Goal: Task Accomplishment & Management: Use online tool/utility

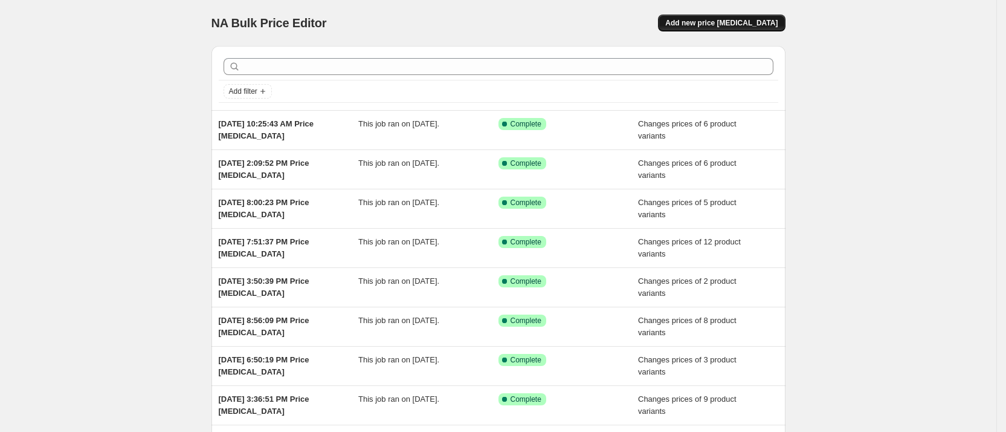
click at [741, 24] on span "Add new price [MEDICAL_DATA]" at bounding box center [722, 23] width 112 height 10
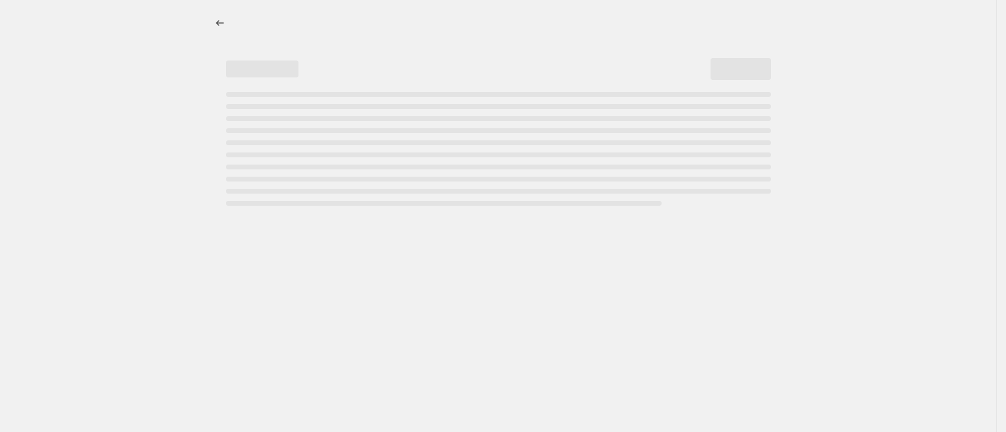
select select "percentage"
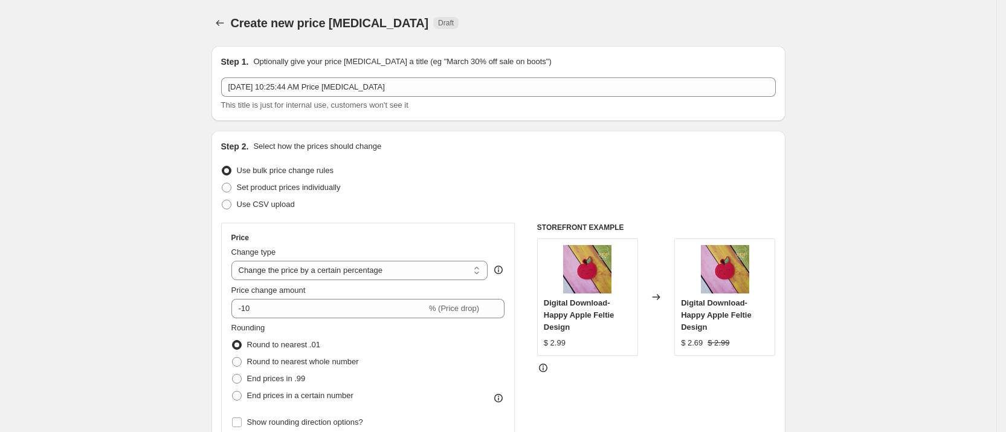
scroll to position [91, 0]
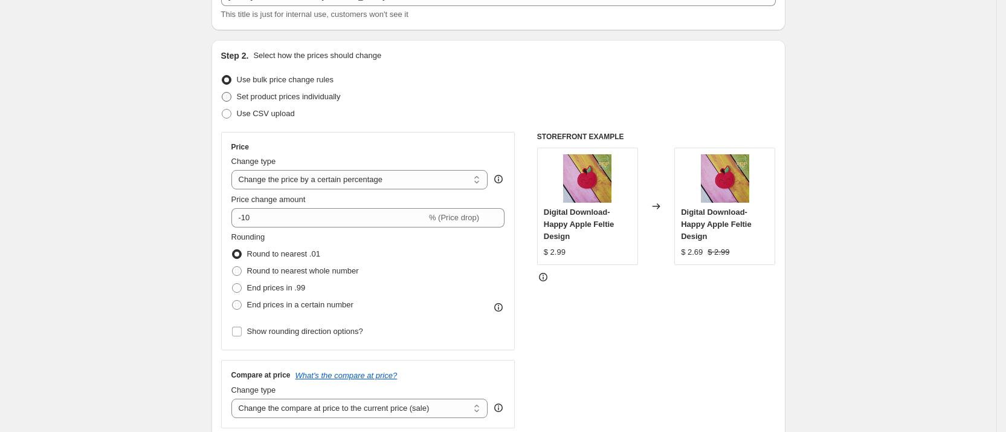
click at [326, 96] on span "Set product prices individually" at bounding box center [289, 96] width 104 height 9
click at [222, 92] on input "Set product prices individually" at bounding box center [222, 92] width 1 height 1
radio input "true"
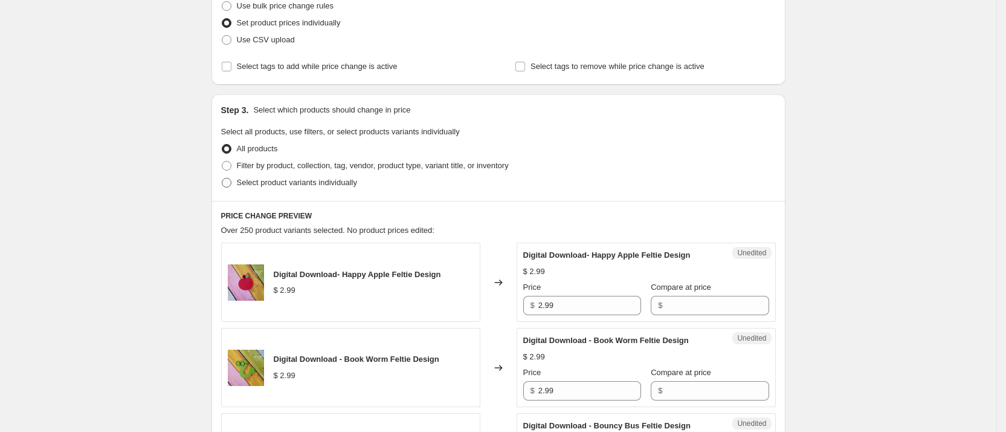
scroll to position [181, 0]
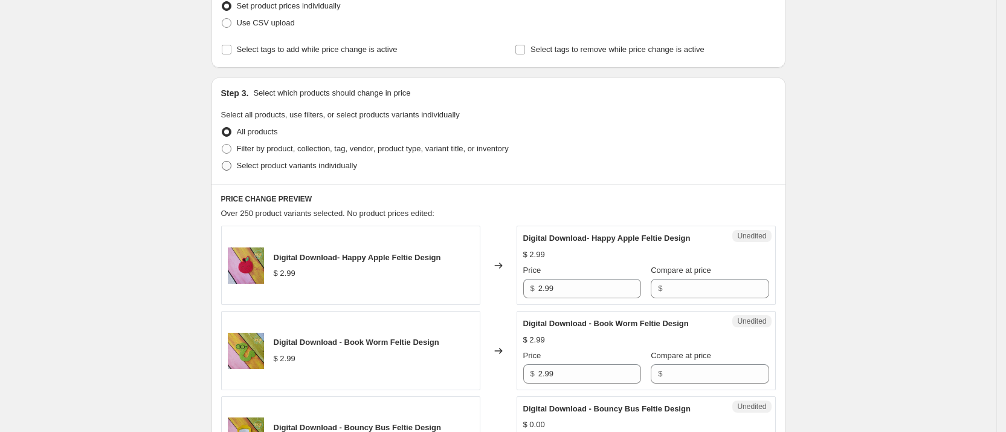
click at [294, 161] on span "Select product variants individually" at bounding box center [297, 165] width 120 height 9
click at [222, 161] on input "Select product variants individually" at bounding box center [222, 161] width 1 height 1
radio input "true"
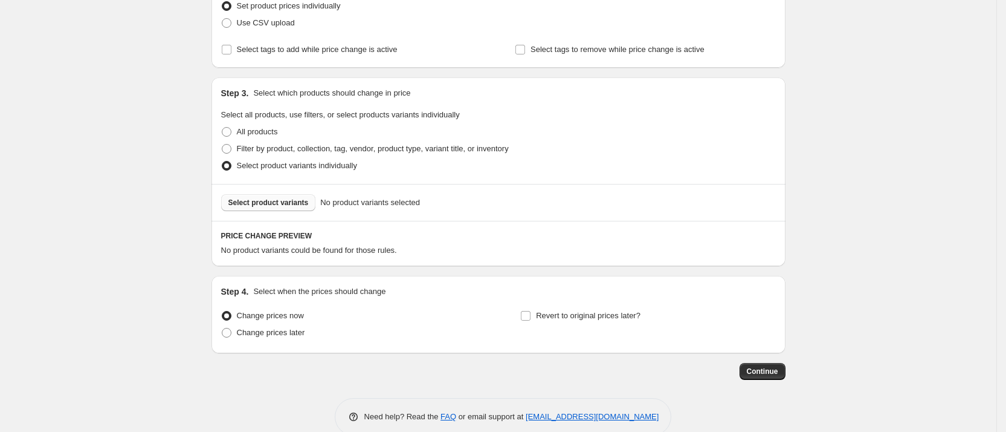
click at [287, 203] on span "Select product variants" at bounding box center [268, 203] width 80 height 10
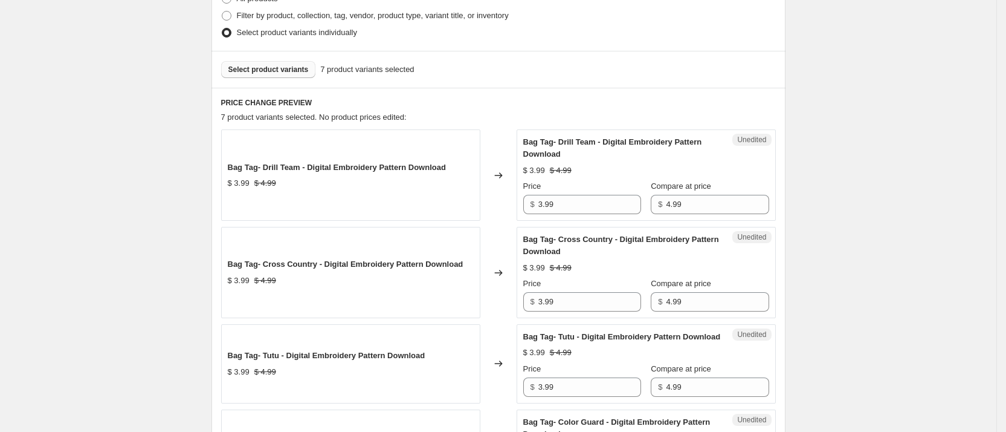
scroll to position [453, 0]
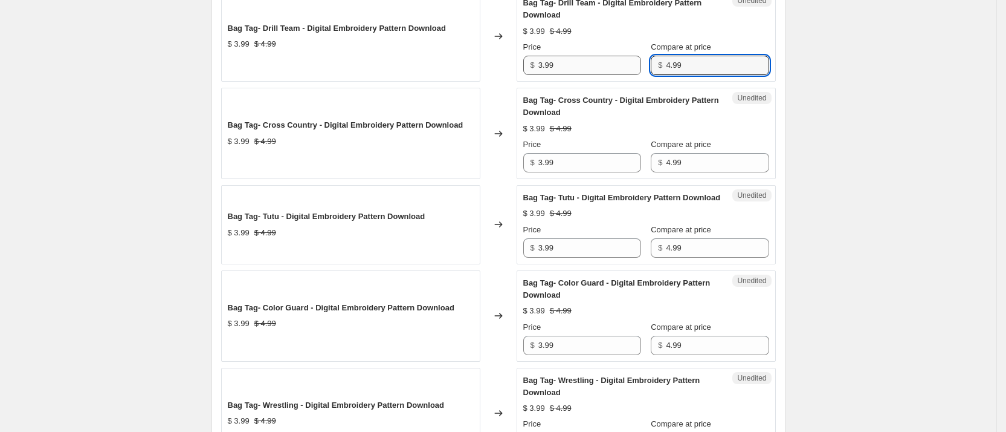
drag, startPoint x: 689, startPoint y: 61, endPoint x: 574, endPoint y: 60, distance: 115.5
click at [574, 60] on div "Price $ 3.99 Compare at price $ 4.99" at bounding box center [646, 58] width 246 height 34
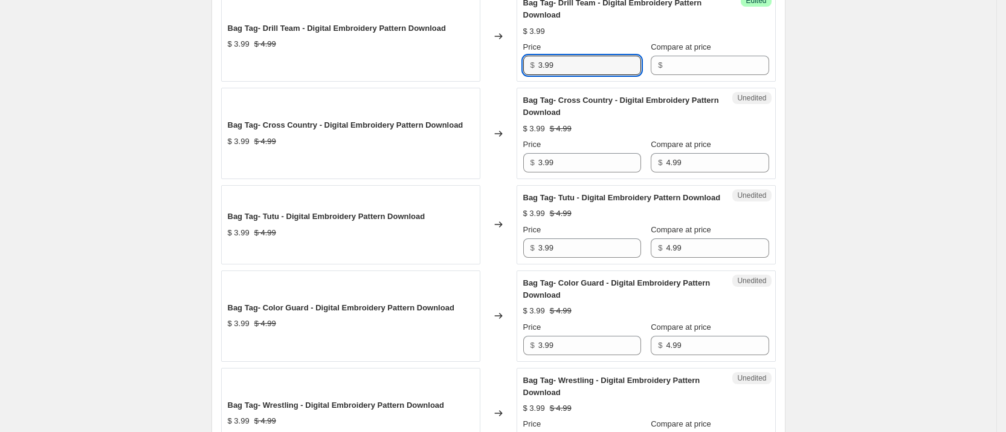
drag, startPoint x: 559, startPoint y: 65, endPoint x: 449, endPoint y: 56, distance: 110.3
click at [454, 60] on div "Bag Tag- Drill Team - Digital Embroidery Pattern Download $ 3.99 $ 4.99 Changed…" at bounding box center [498, 35] width 555 height 91
paste input "4"
type input "4.99"
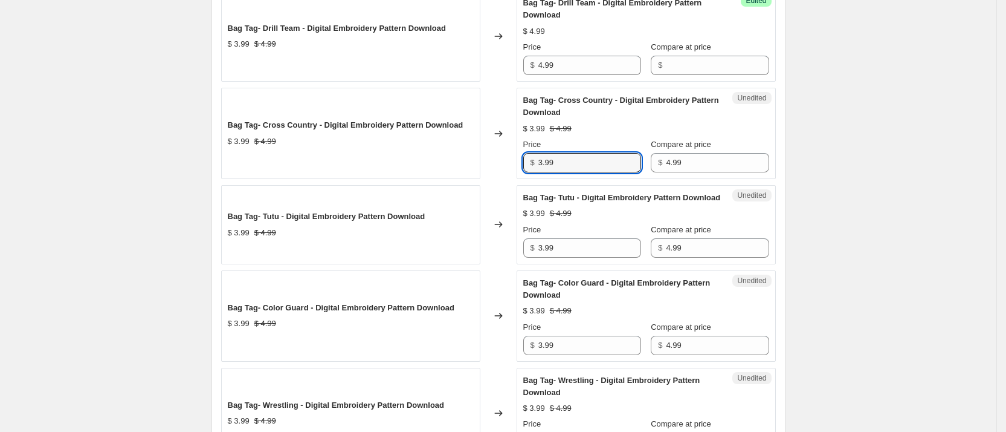
drag, startPoint x: 559, startPoint y: 156, endPoint x: 468, endPoint y: 151, distance: 90.8
click at [468, 151] on div "Bag Tag- Cross Country - Digital Embroidery Pattern Download $ 3.99 $ 4.99 Chan…" at bounding box center [498, 133] width 555 height 91
paste input "4"
type input "4.99"
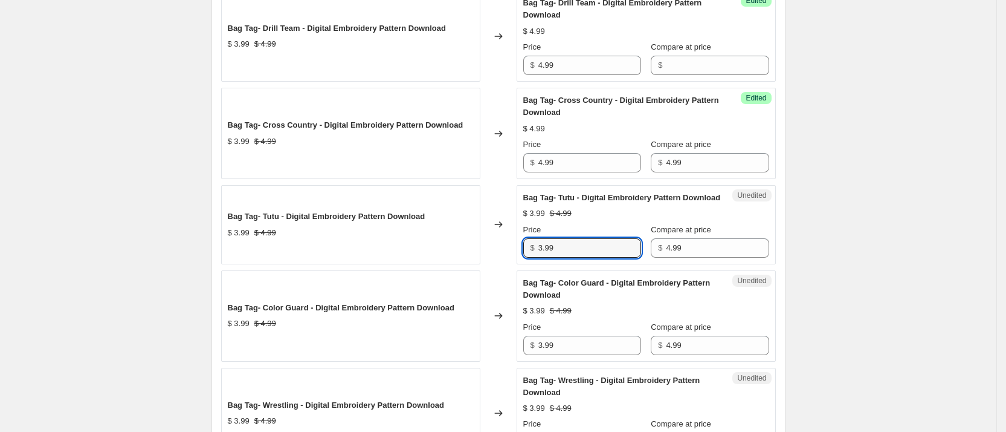
drag, startPoint x: 561, startPoint y: 262, endPoint x: 485, endPoint y: 258, distance: 76.3
click at [485, 258] on div "Bag Tag- Tutu - Digital Embroidery Pattern Download $ 3.99 $ 4.99 Changed to Un…" at bounding box center [498, 224] width 555 height 79
paste input "4"
type input "4.99"
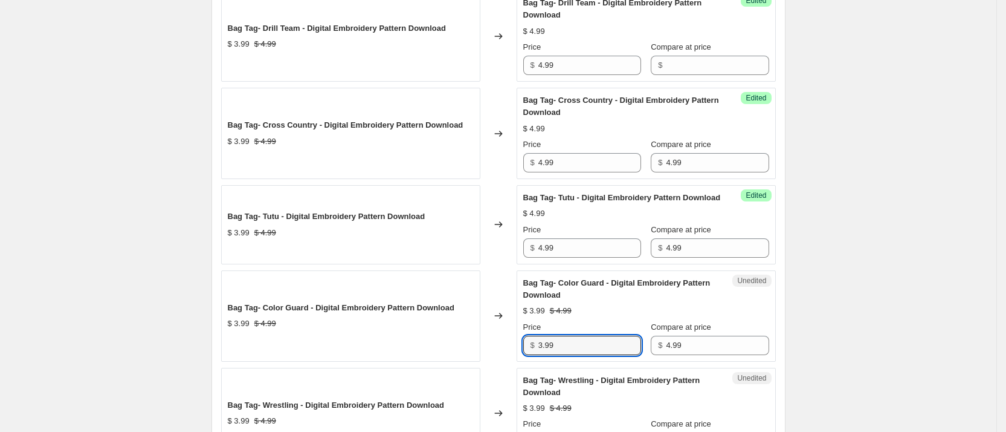
drag, startPoint x: 583, startPoint y: 356, endPoint x: 484, endPoint y: 360, distance: 98.6
click at [484, 360] on div "Bag Tag- Color Guard - Digital Embroidery Pattern Download $ 3.99 $ 4.99 Change…" at bounding box center [498, 315] width 555 height 91
paste input "4"
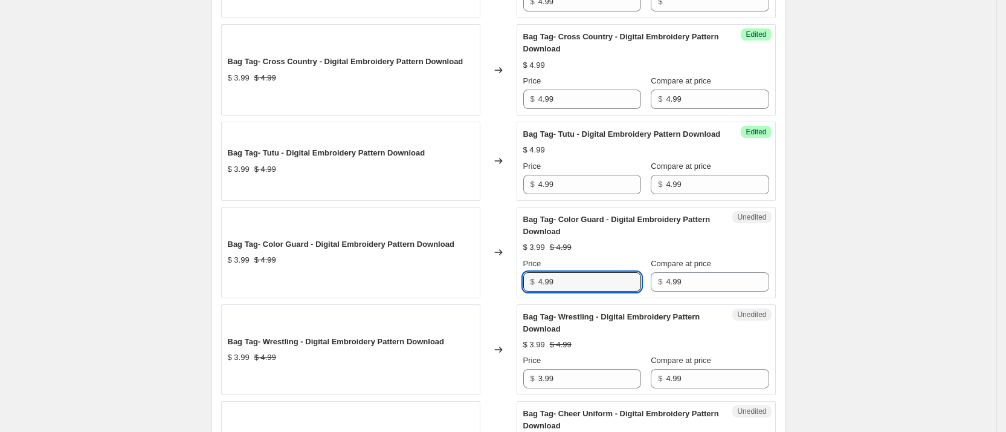
scroll to position [544, 0]
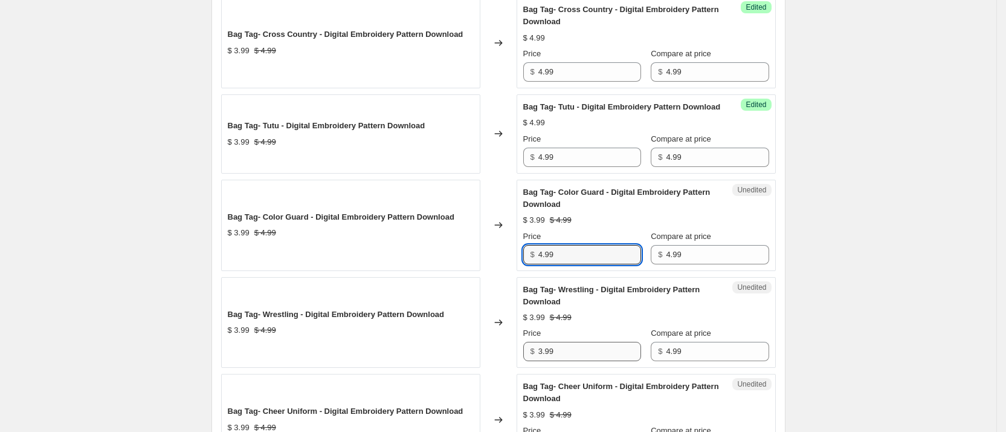
type input "4.99"
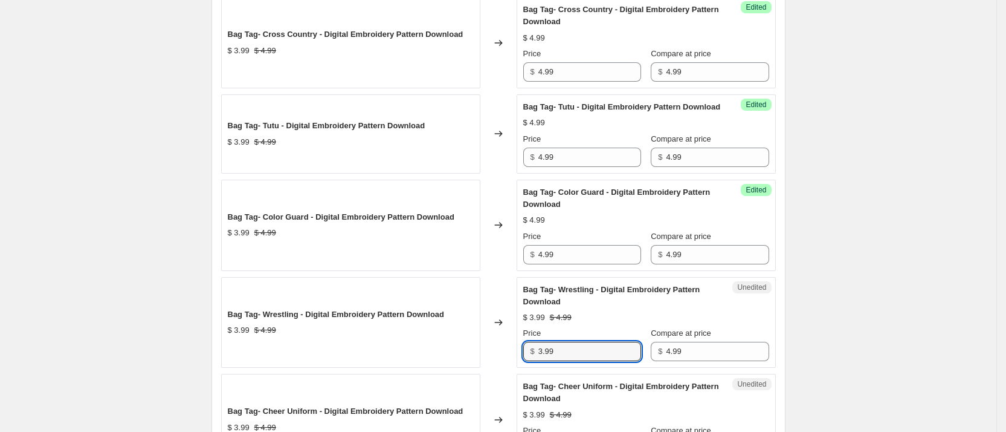
drag, startPoint x: 582, startPoint y: 356, endPoint x: 463, endPoint y: 357, distance: 119.1
click at [463, 357] on div "Bag Tag- Wrestling - Digital Embroidery Pattern Download $ 3.99 $ 4.99 Changed …" at bounding box center [498, 322] width 555 height 91
paste input "4"
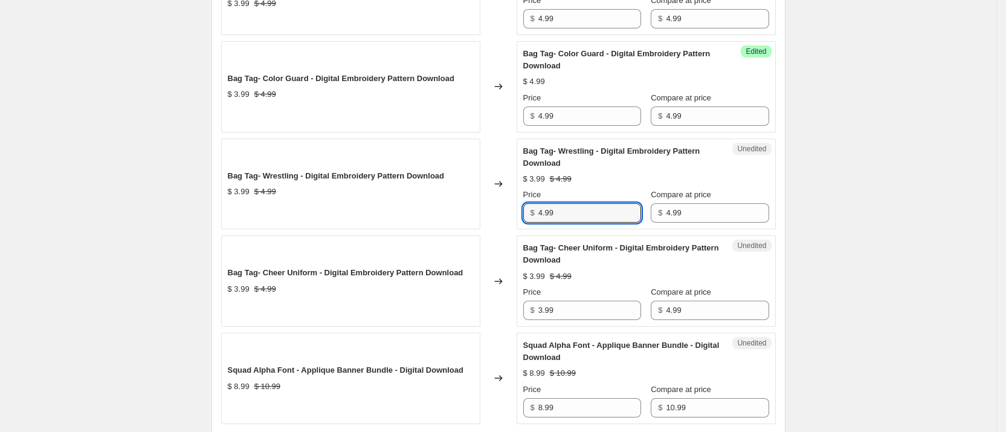
scroll to position [725, 0]
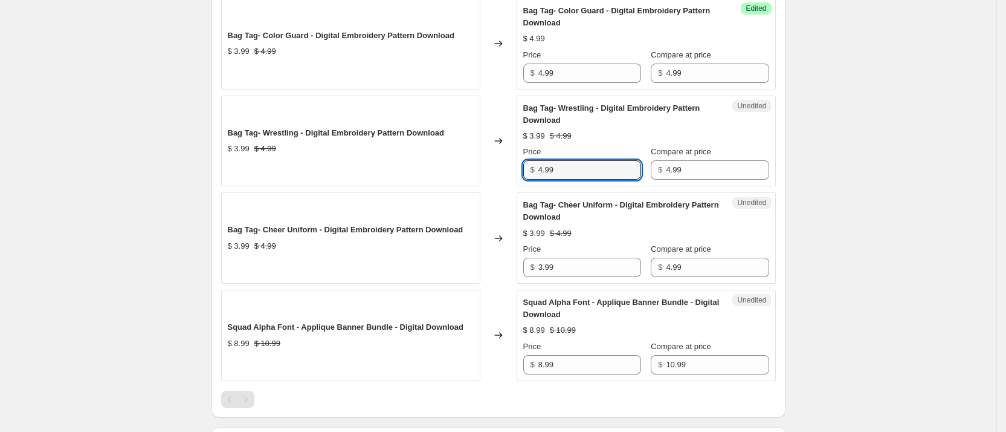
type input "4.99"
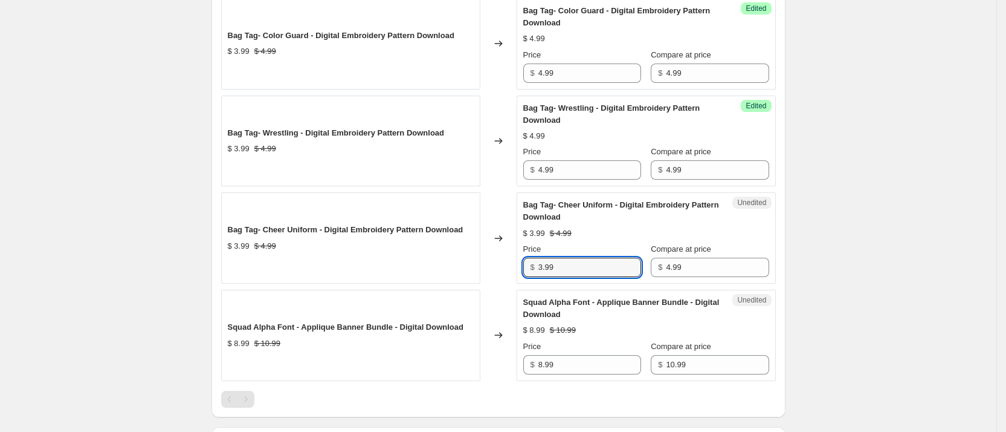
drag, startPoint x: 492, startPoint y: 274, endPoint x: 464, endPoint y: 274, distance: 28.4
click at [466, 274] on div "Bag Tag- Cheer Uniform - Digital Embroidery Pattern Download $ 3.99 $ 4.99 Chan…" at bounding box center [498, 237] width 555 height 91
paste input "4"
type input "4.99"
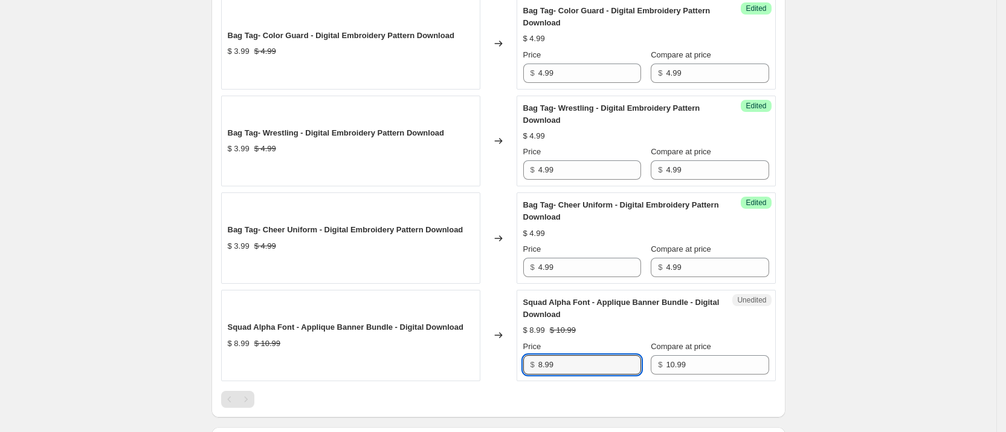
drag, startPoint x: 573, startPoint y: 377, endPoint x: 492, endPoint y: 372, distance: 81.1
click at [492, 372] on div "Squad Alpha Font - Applique Banner Bundle - Digital Download $ 8.99 $ 10.99 Cha…" at bounding box center [498, 335] width 555 height 91
type input "10.99"
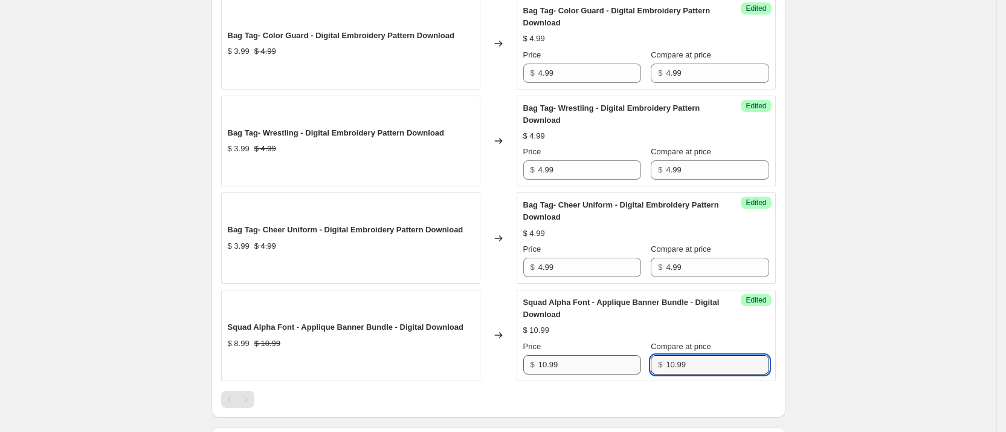
drag, startPoint x: 695, startPoint y: 375, endPoint x: 549, endPoint y: 366, distance: 145.9
click at [550, 366] on div "Price $ 10.99 Compare at price $ 10.99" at bounding box center [646, 357] width 246 height 34
drag, startPoint x: 691, startPoint y: 278, endPoint x: 619, endPoint y: 264, distance: 73.4
click at [610, 276] on div "Price $ 4.99 Compare at price $ 4.99" at bounding box center [646, 260] width 246 height 34
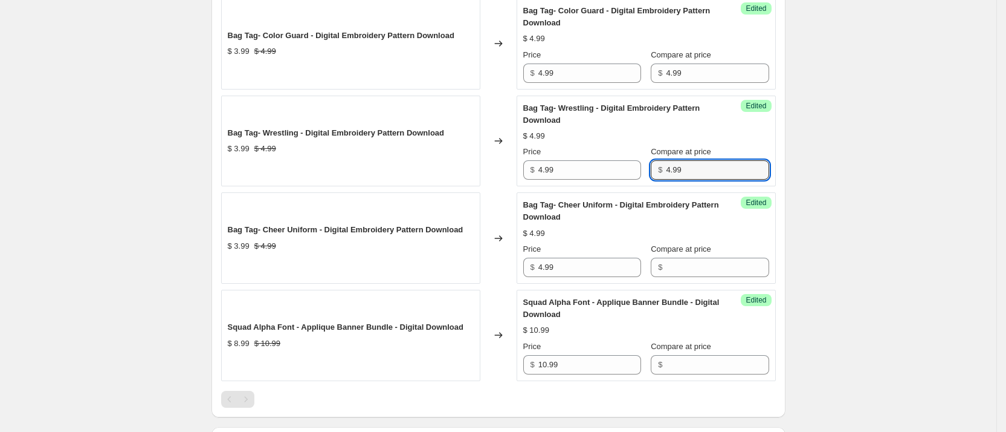
drag, startPoint x: 686, startPoint y: 174, endPoint x: 655, endPoint y: 145, distance: 42.3
click at [624, 177] on div "Price $ 4.99 Compare at price $ 4.99" at bounding box center [646, 163] width 246 height 34
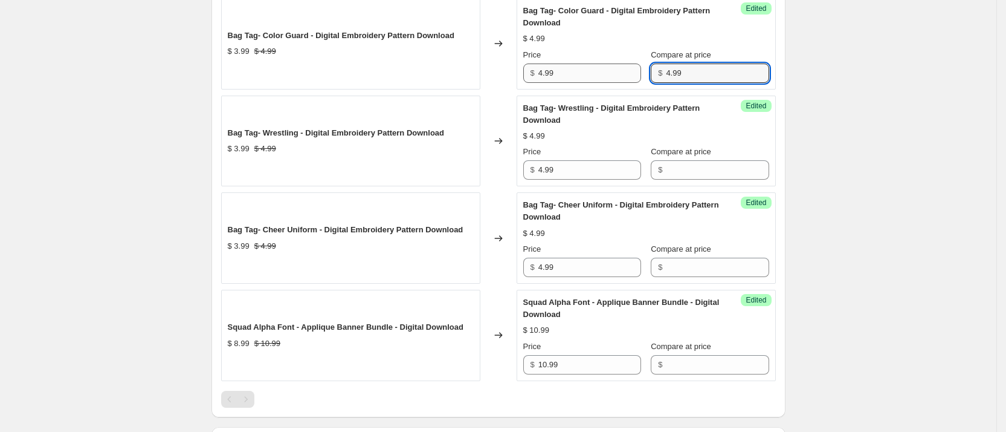
drag, startPoint x: 641, startPoint y: 82, endPoint x: 620, endPoint y: 84, distance: 20.7
click at [620, 82] on div "Price $ 4.99 Compare at price $ 4.99" at bounding box center [646, 66] width 246 height 34
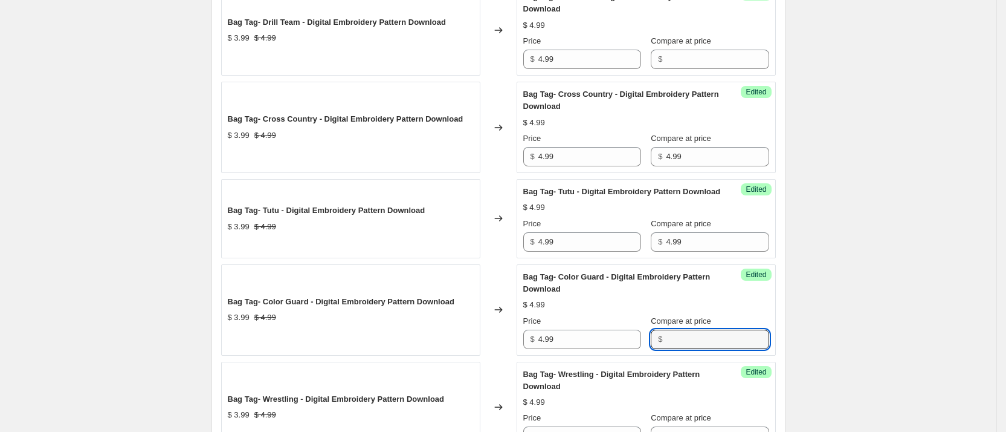
scroll to position [453, 0]
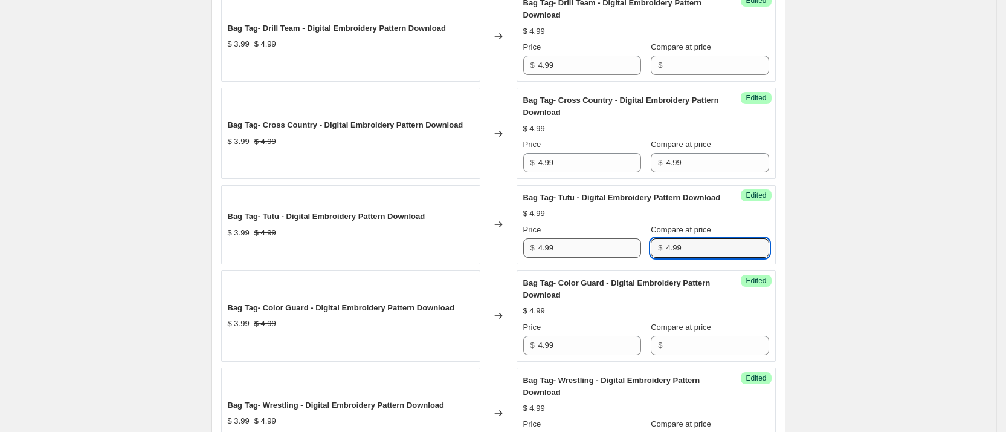
drag, startPoint x: 673, startPoint y: 263, endPoint x: 611, endPoint y: 254, distance: 62.3
click at [611, 256] on div "Price $ 4.99 Compare at price $ 4.99" at bounding box center [646, 241] width 246 height 34
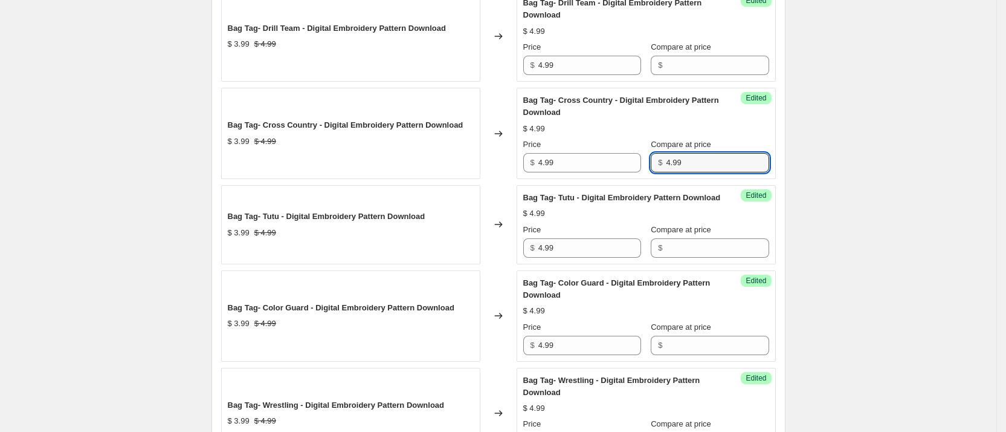
drag, startPoint x: 687, startPoint y: 166, endPoint x: 644, endPoint y: 140, distance: 50.7
click at [640, 163] on div "Price $ 4.99 Compare at price $ 4.99" at bounding box center [646, 155] width 246 height 34
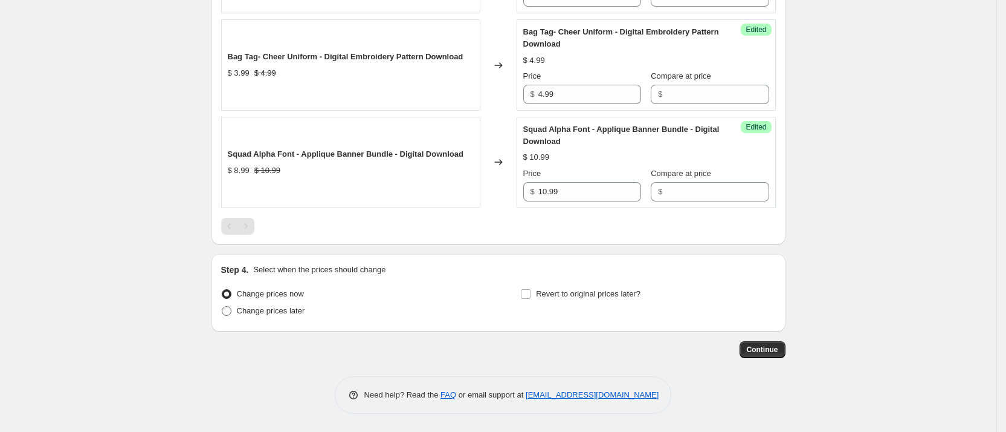
click at [264, 315] on span "Change prices later" at bounding box center [271, 310] width 68 height 9
click at [222, 306] on input "Change prices later" at bounding box center [222, 306] width 1 height 1
radio input "true"
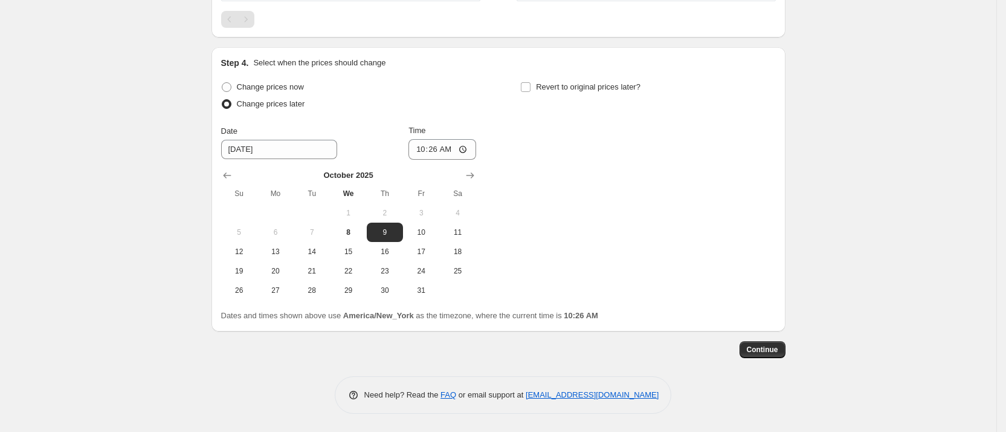
scroll to position [1117, 0]
click at [268, 251] on span "13" at bounding box center [275, 252] width 27 height 10
type input "[DATE]"
click at [427, 150] on input "10:26" at bounding box center [443, 149] width 68 height 21
type input "00:01"
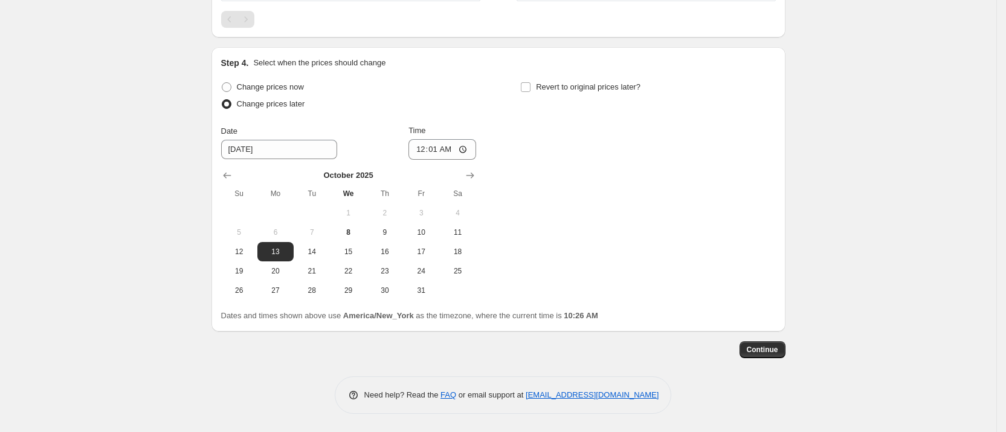
drag, startPoint x: 566, startPoint y: 172, endPoint x: 670, endPoint y: 294, distance: 160.8
click at [567, 172] on div "Change prices now Change prices later Date [DATE] Time 00:[DATE] Mo Tu We Th Fr…" at bounding box center [498, 189] width 555 height 221
click at [751, 348] on button "Continue" at bounding box center [763, 349] width 46 height 17
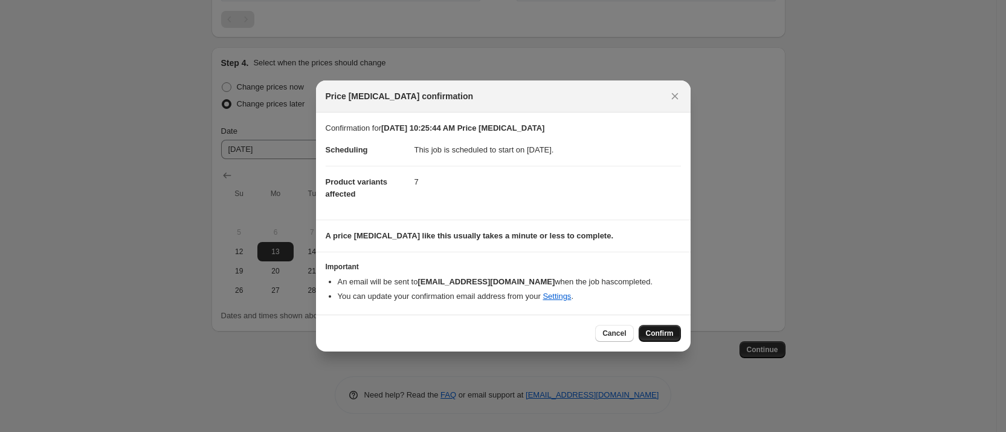
click at [672, 335] on span "Confirm" at bounding box center [660, 333] width 28 height 10
